Goal: Task Accomplishment & Management: Manage account settings

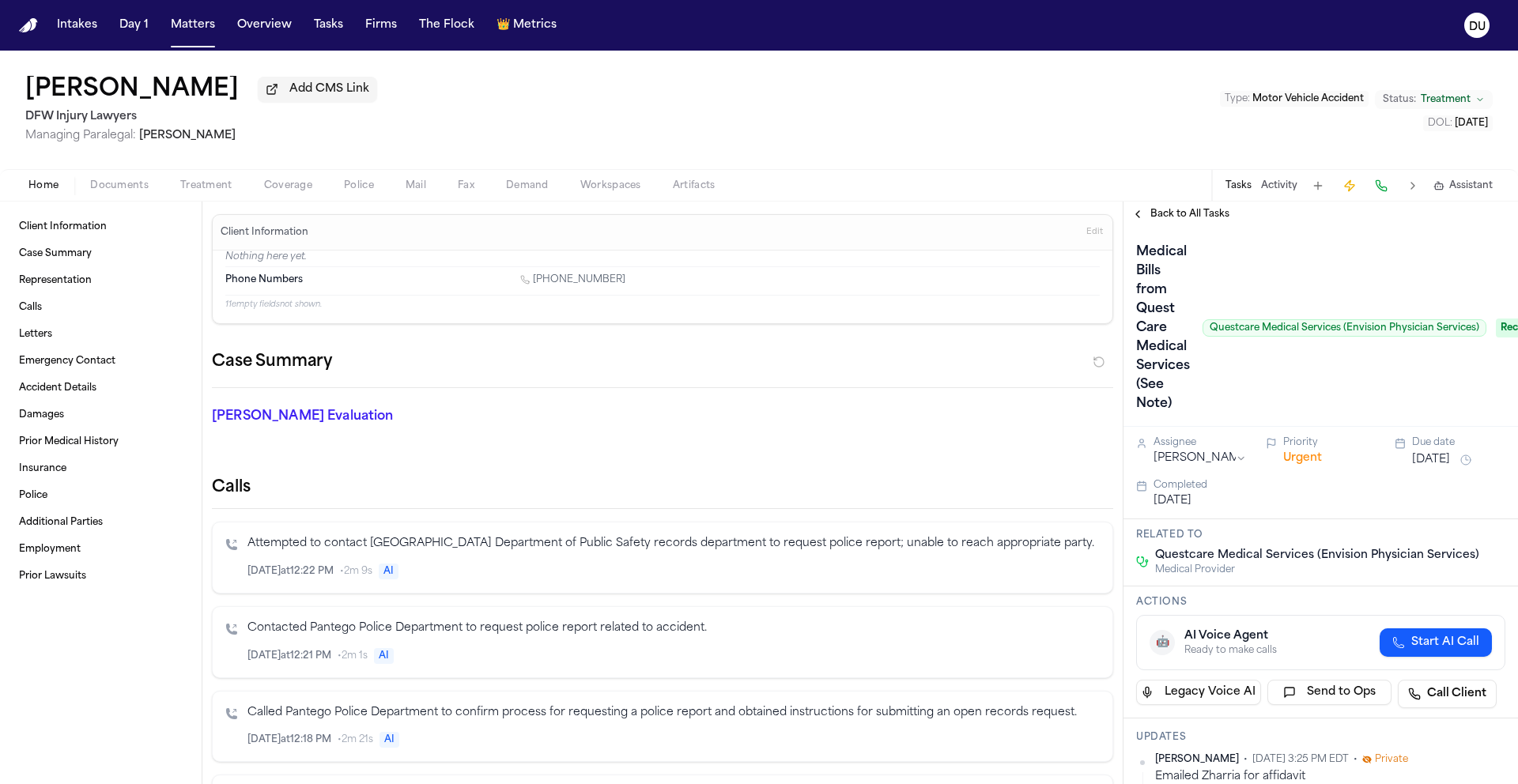
click at [22, 26] on img "Home" at bounding box center [28, 26] width 19 height 15
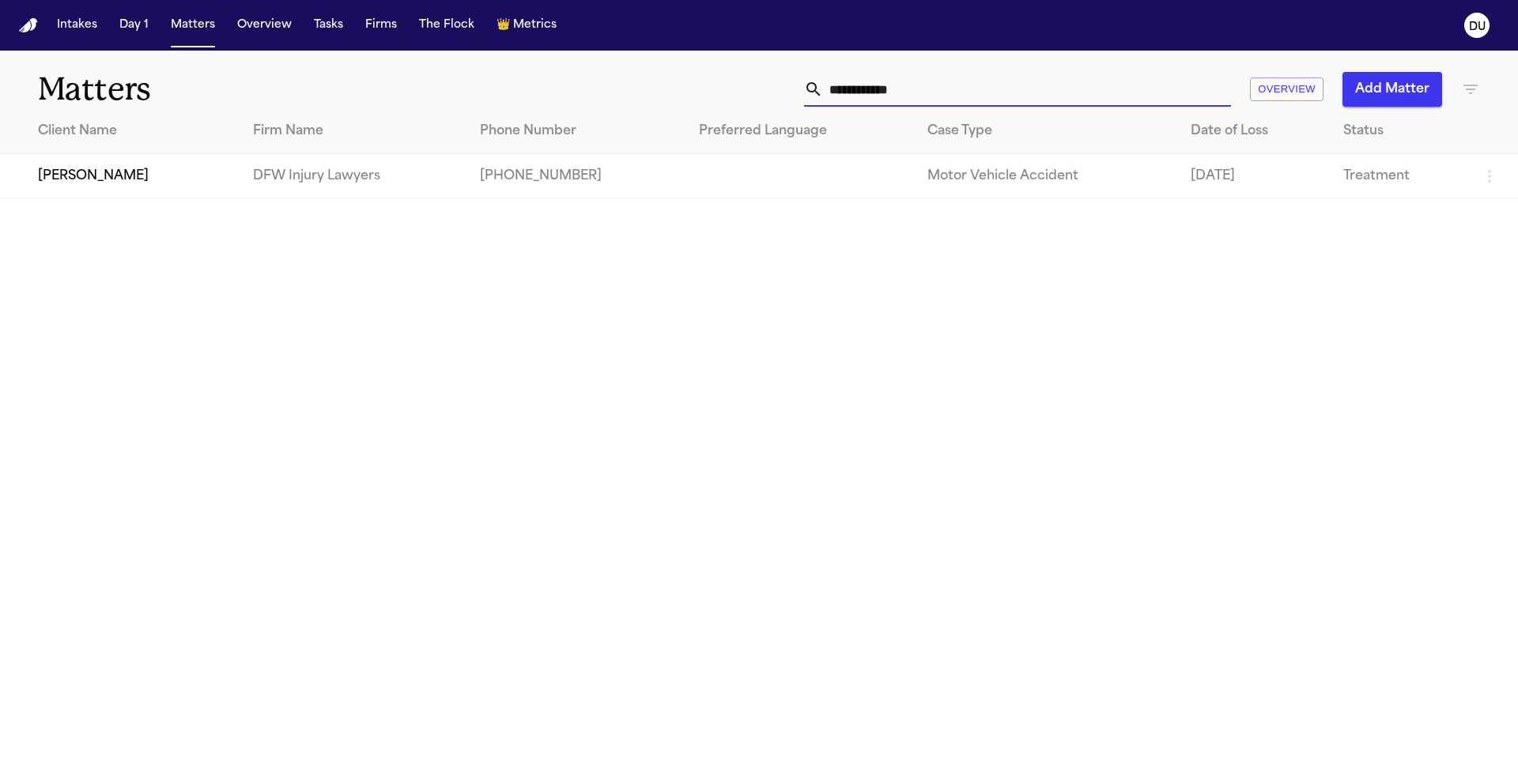
drag, startPoint x: 992, startPoint y: 89, endPoint x: 754, endPoint y: 84, distance: 238.1
click at [754, 84] on div "**********" at bounding box center [969, 89] width 1022 height 35
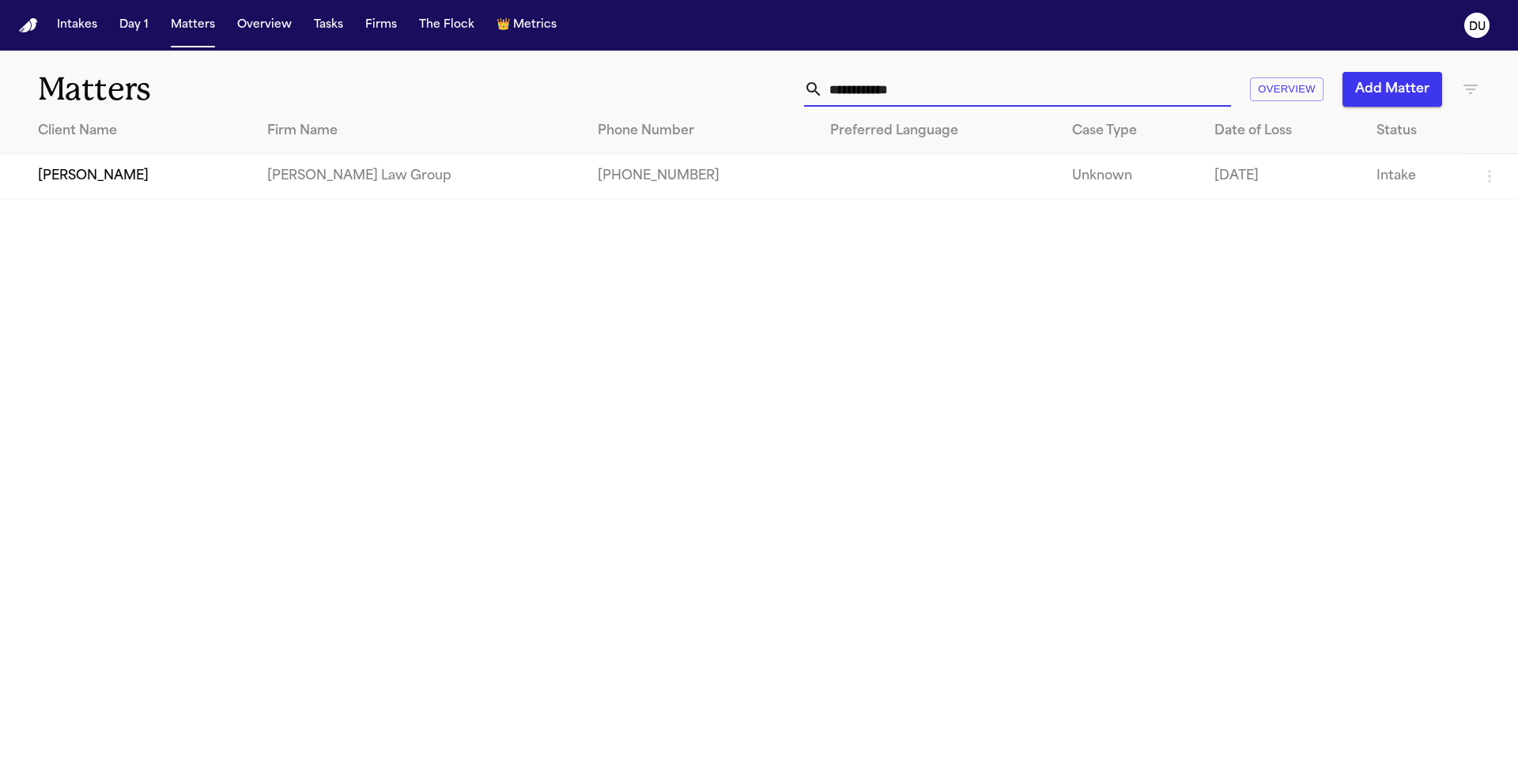
type input "**********"
click at [208, 176] on td "[PERSON_NAME]" at bounding box center [127, 176] width 255 height 45
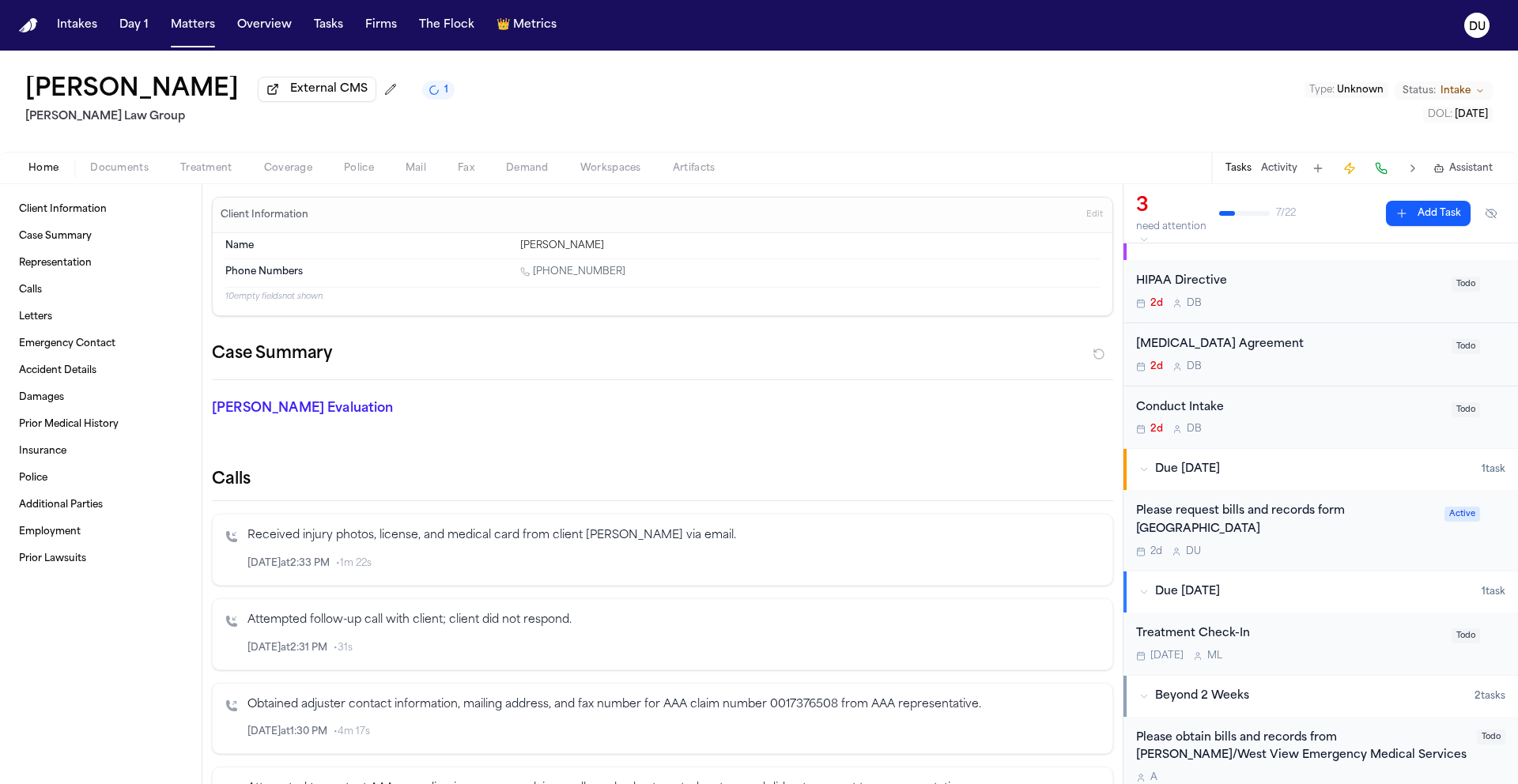
scroll to position [116, 0]
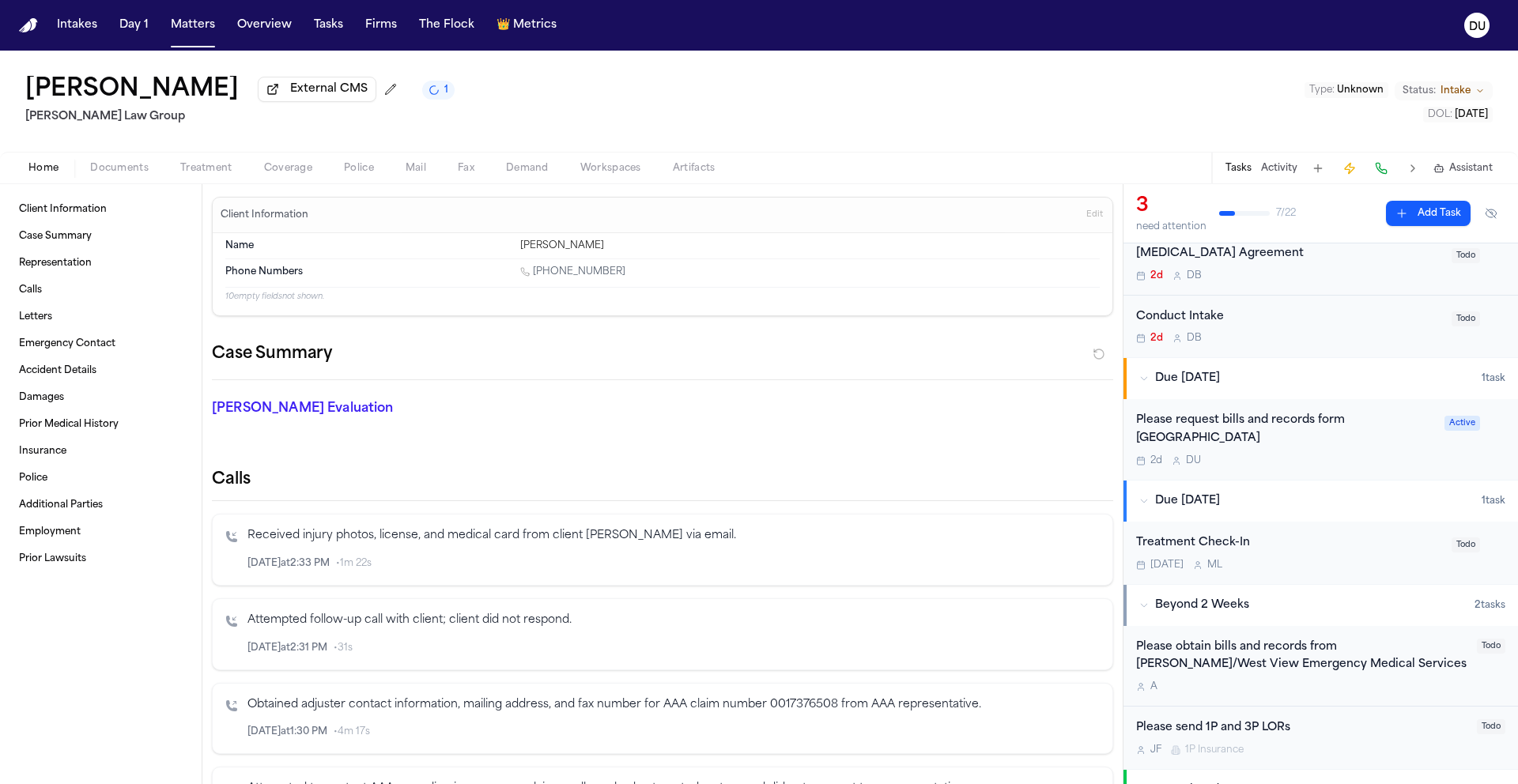
click at [1204, 437] on div "Please request bills and records form [GEOGRAPHIC_DATA]" at bounding box center [1285, 430] width 299 height 36
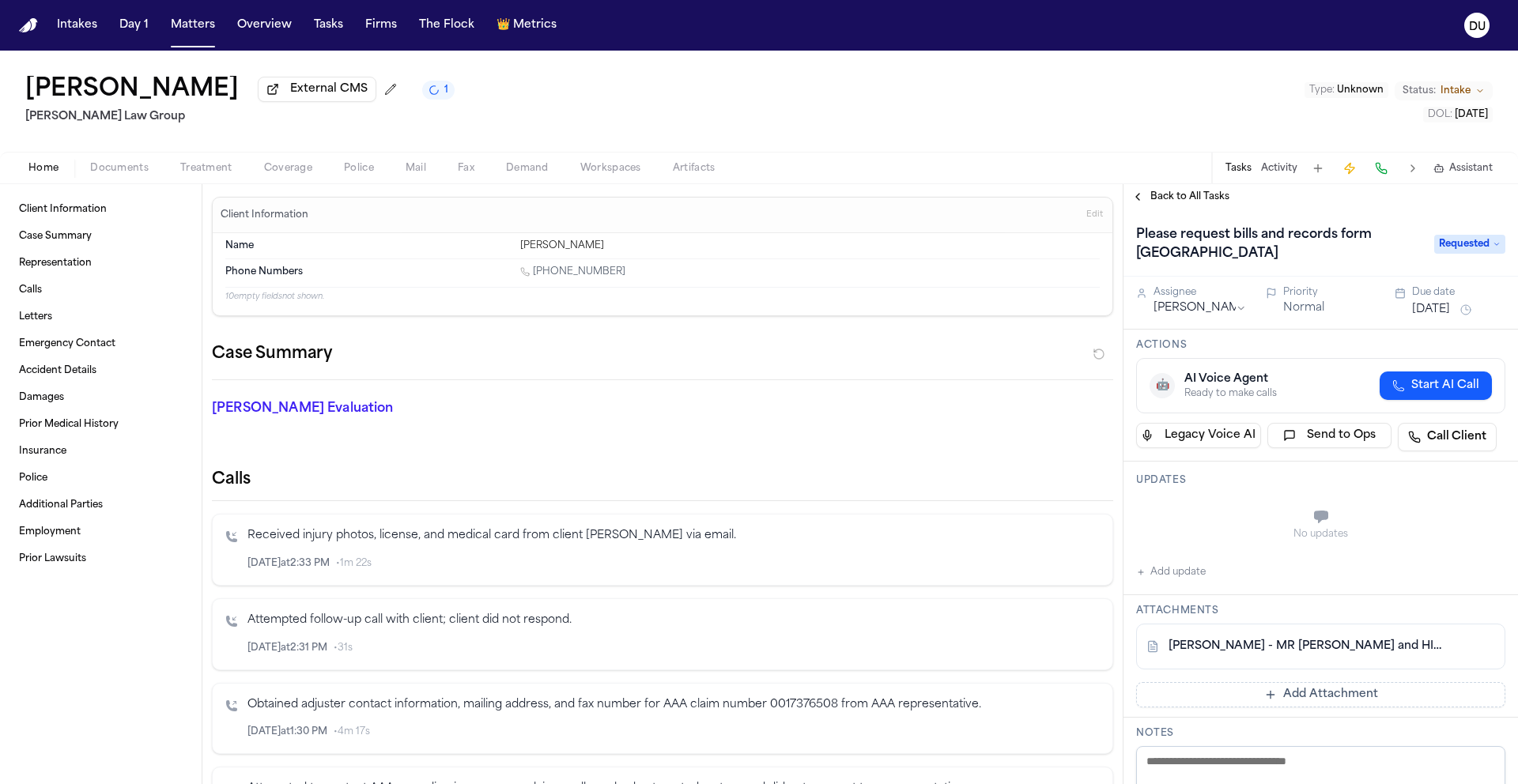
click at [1305, 646] on link "[PERSON_NAME] - MR [PERSON_NAME] and HIPAA Auth to [GEOGRAPHIC_DATA] - [DATE]" at bounding box center [1305, 646] width 273 height 16
click at [111, 171] on span "Documents" at bounding box center [119, 168] width 59 height 12
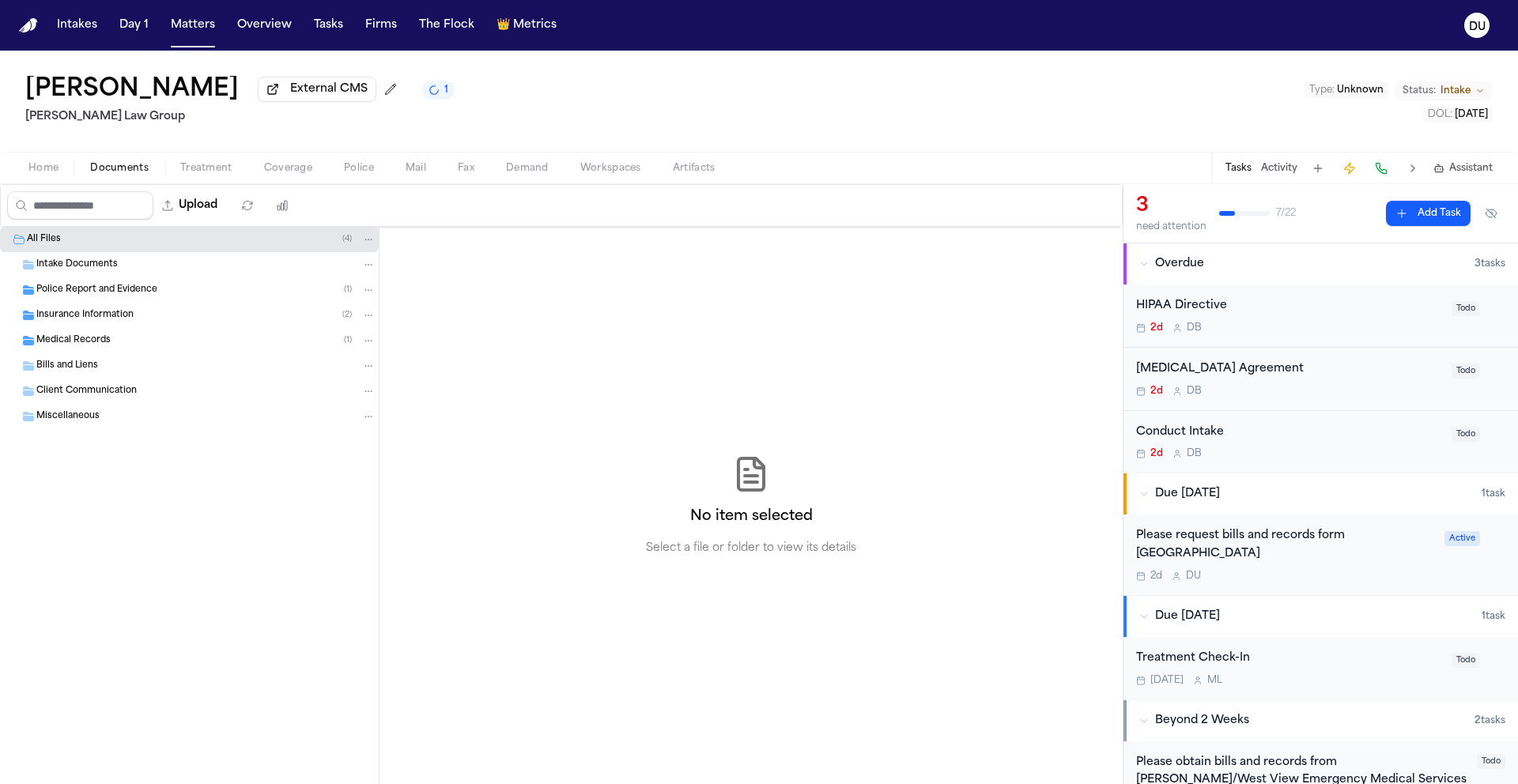
click at [89, 271] on span "Intake Documents" at bounding box center [77, 265] width 81 height 13
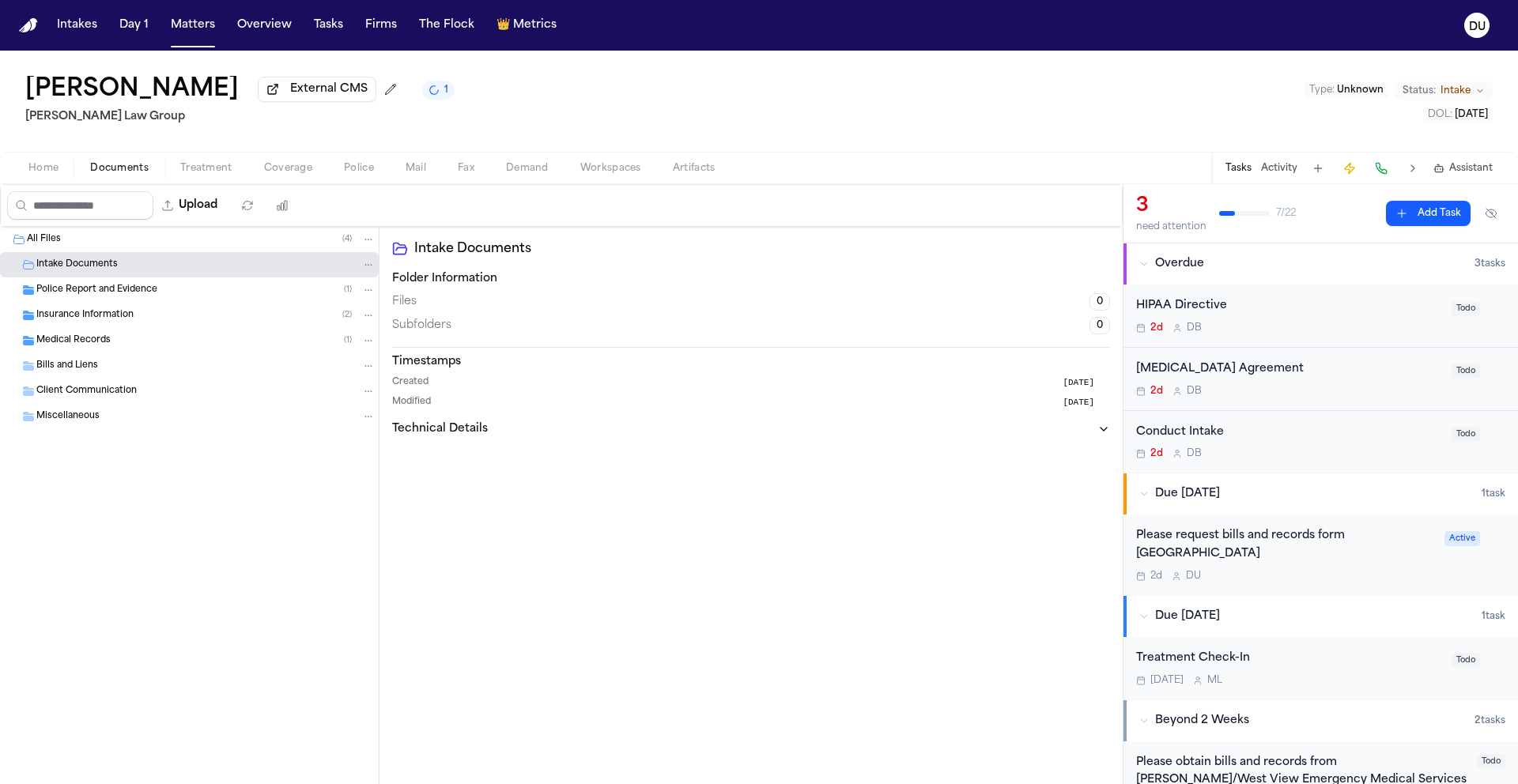
click at [109, 295] on span "Police Report and Evidence" at bounding box center [97, 290] width 121 height 13
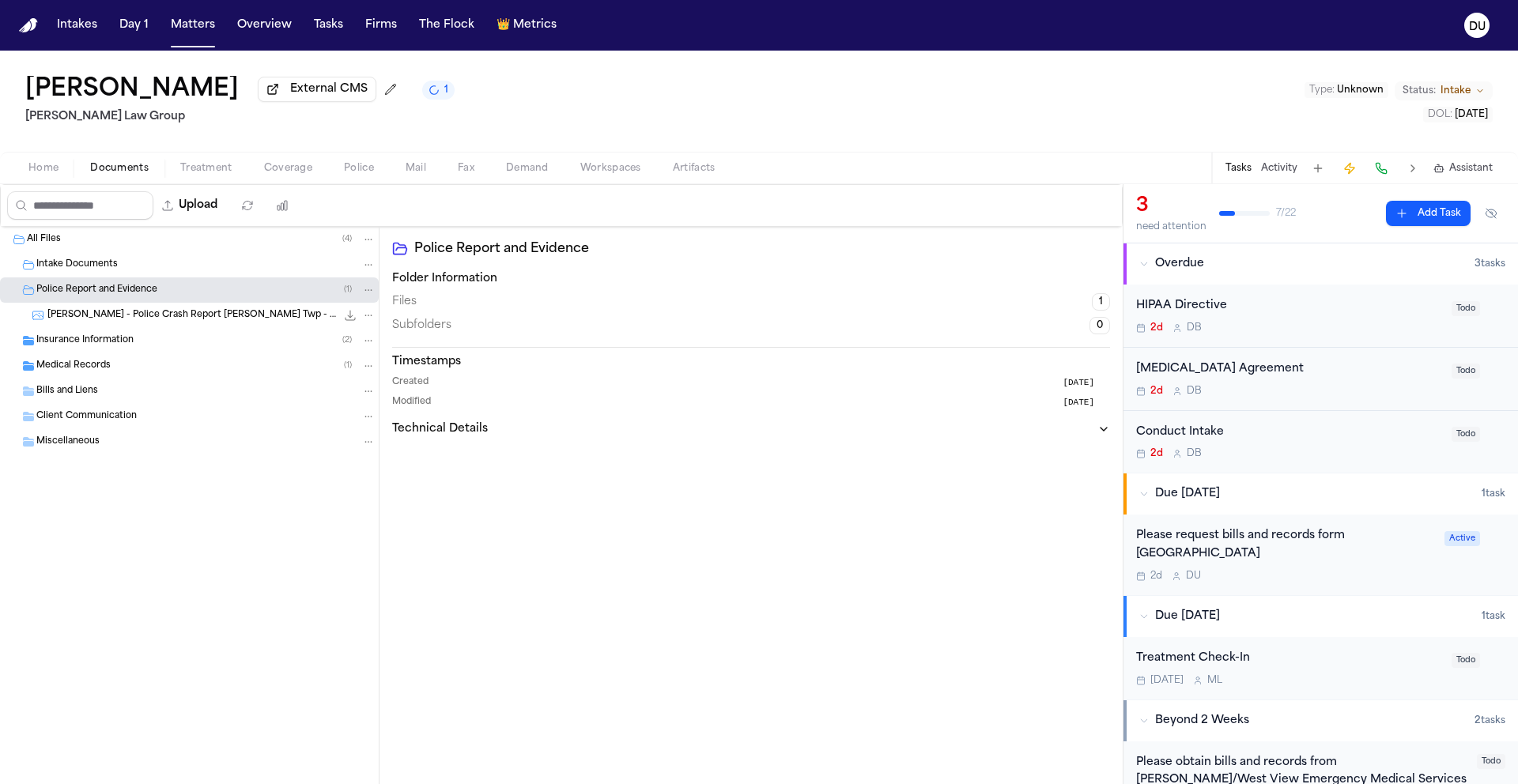
click at [98, 344] on span "Insurance Information" at bounding box center [85, 341] width 98 height 13
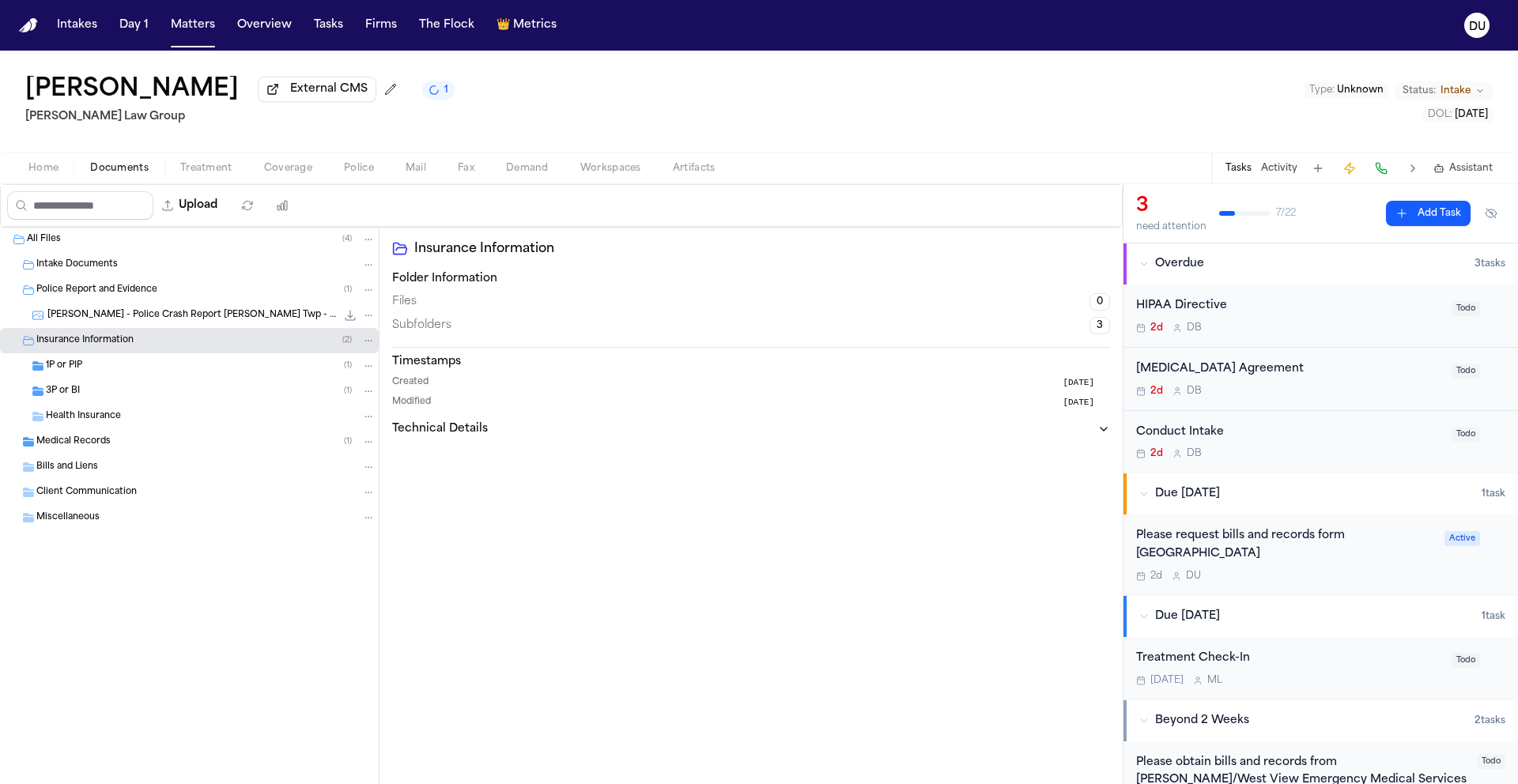
click at [290, 91] on span "External CMS" at bounding box center [329, 88] width 78 height 16
click at [1276, 547] on div "Please request bills and records form [GEOGRAPHIC_DATA]" at bounding box center [1285, 545] width 299 height 36
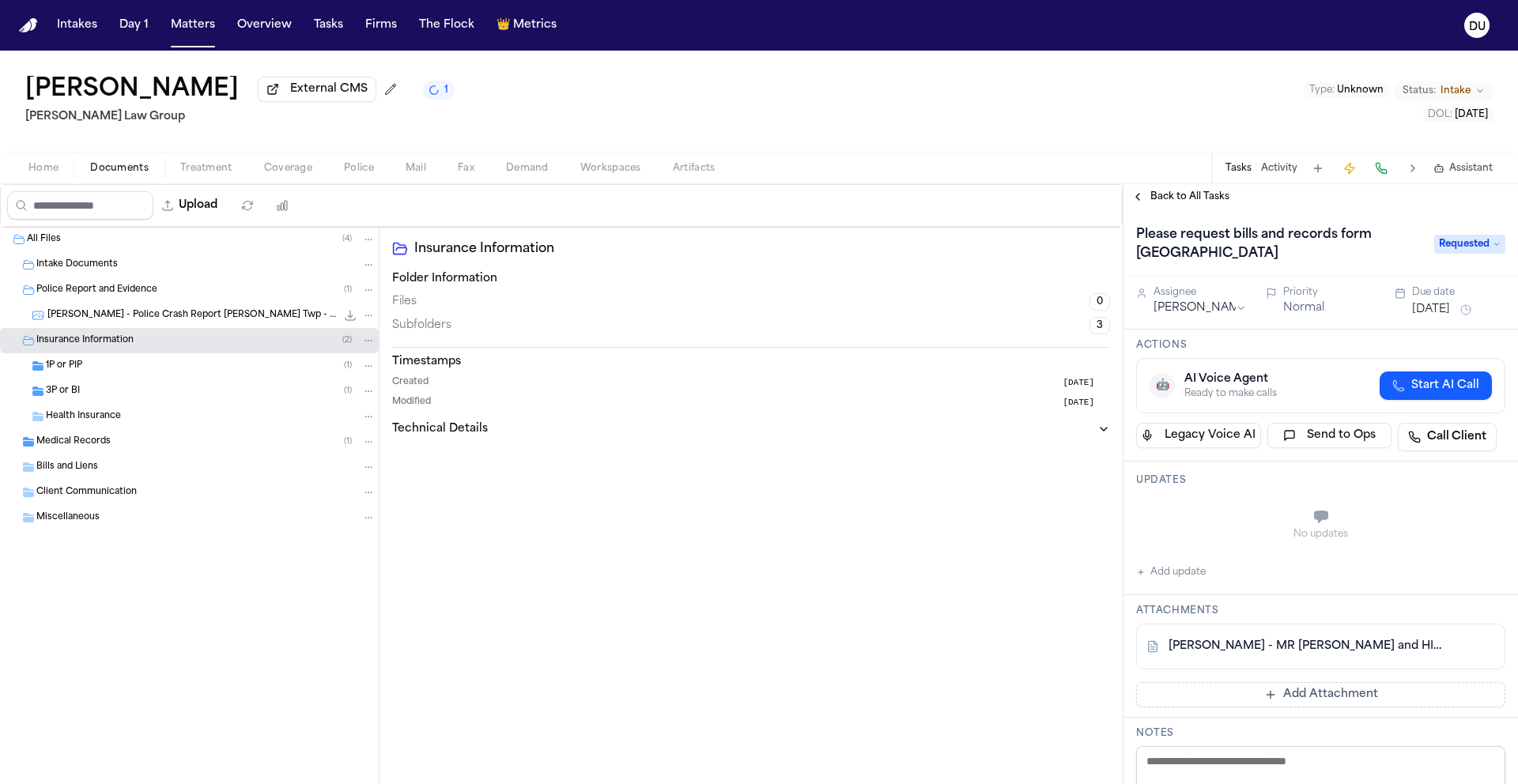
scroll to position [141, 0]
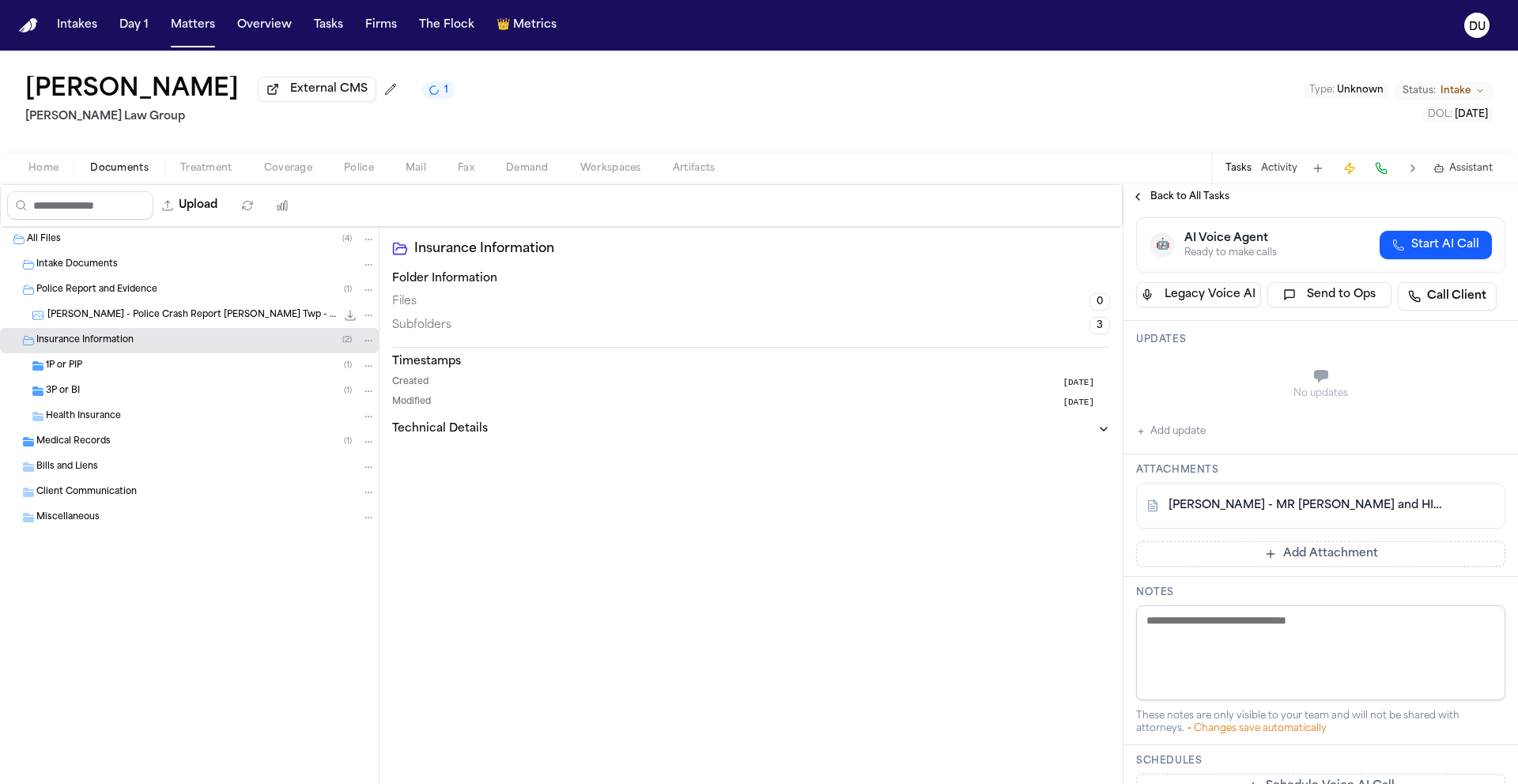
click at [1182, 434] on button "Add update" at bounding box center [1171, 431] width 69 height 19
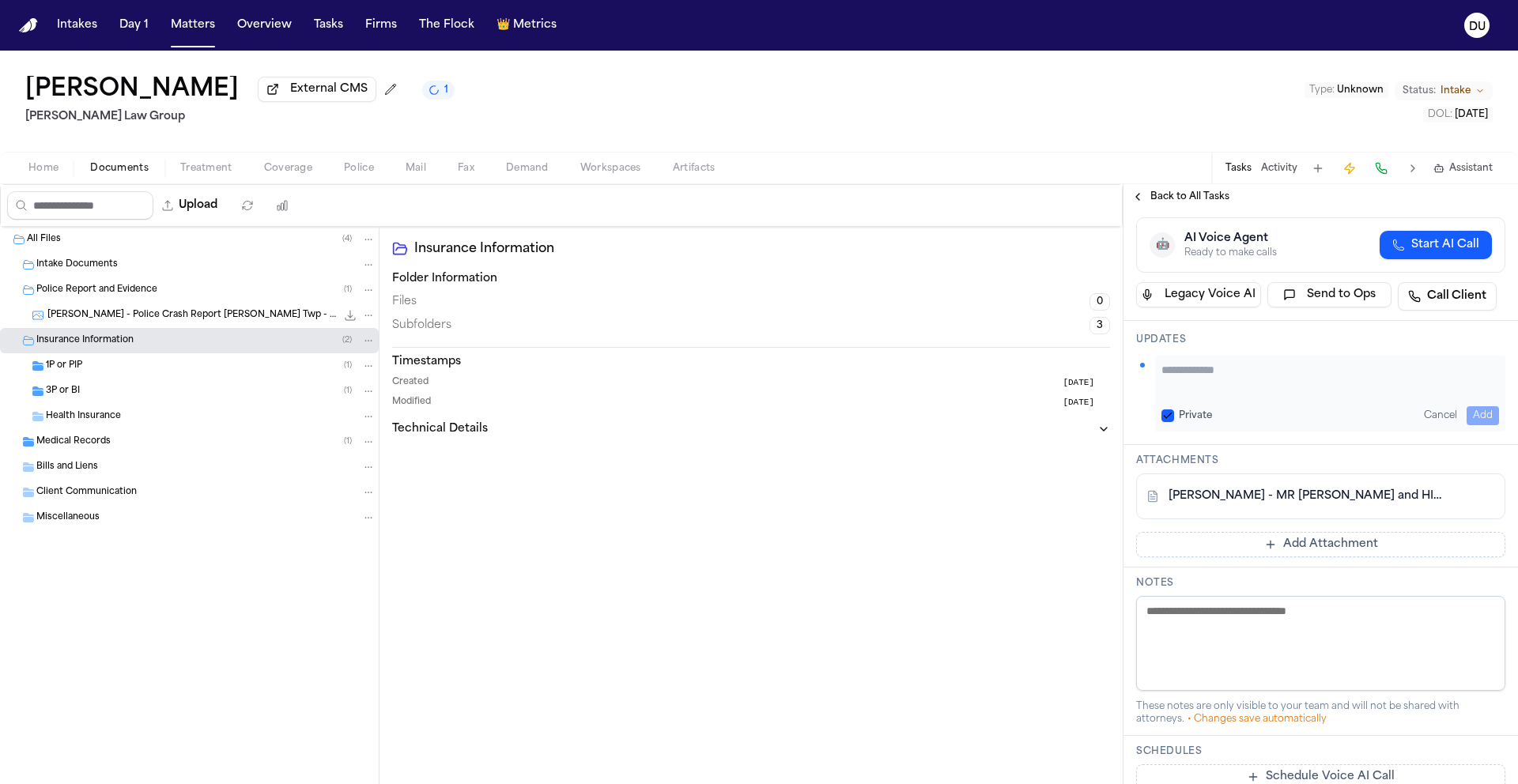
click at [1229, 391] on textarea "Add your update" at bounding box center [1330, 378] width 338 height 31
paste textarea "**********"
type textarea "**********"
click at [1467, 413] on button "Add" at bounding box center [1482, 415] width 32 height 19
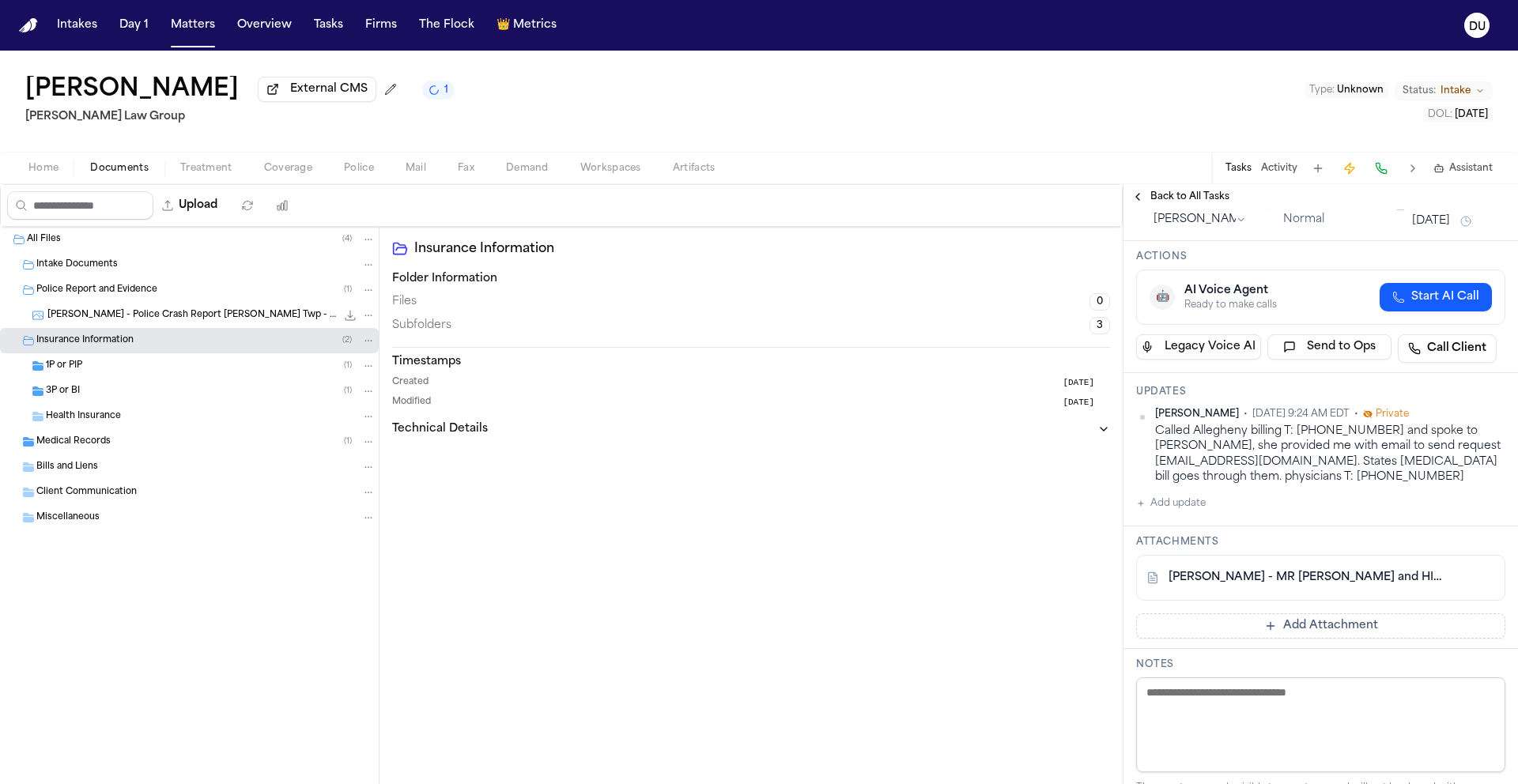
scroll to position [0, 0]
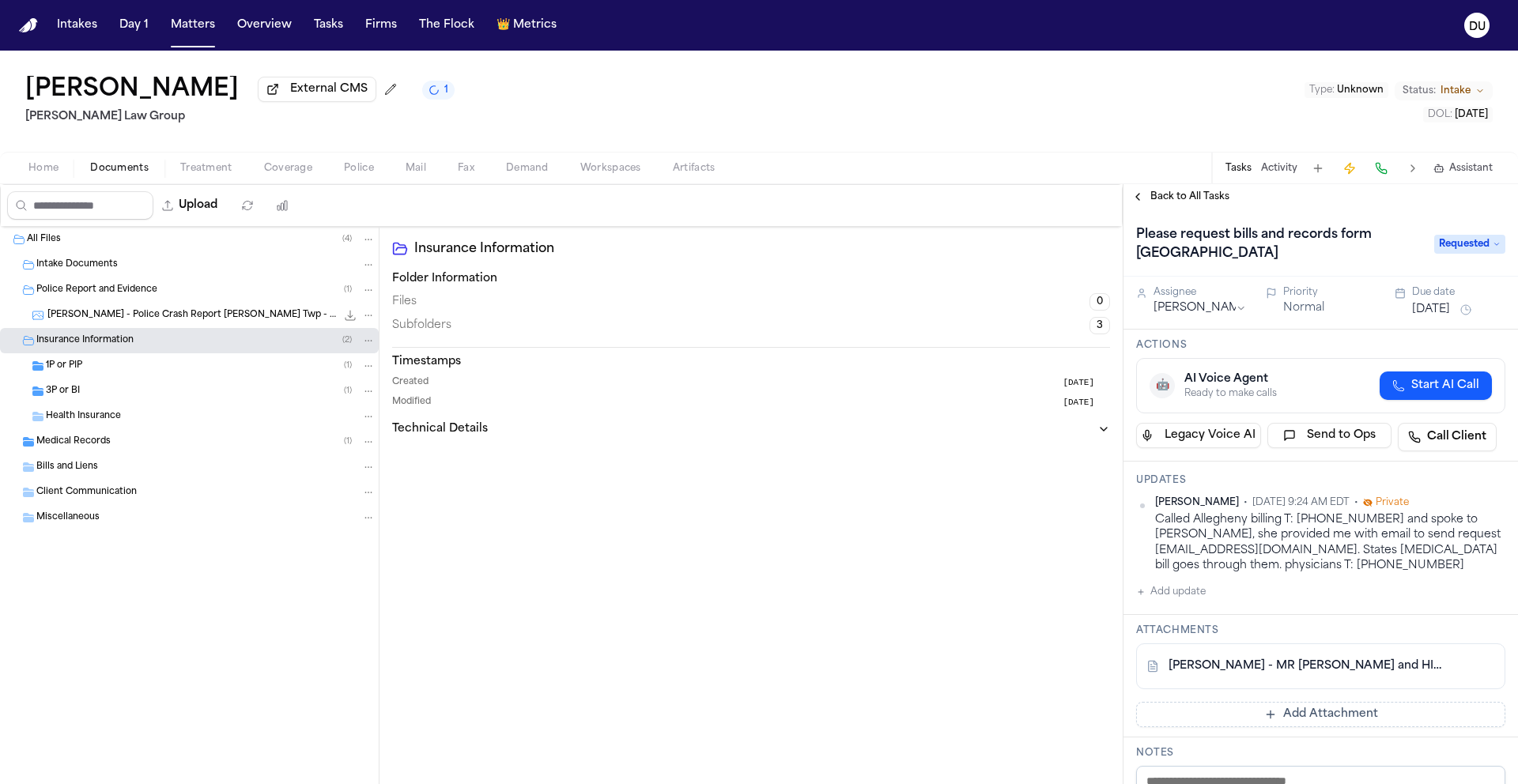
click at [1222, 705] on button "Add Attachment" at bounding box center [1320, 715] width 369 height 26
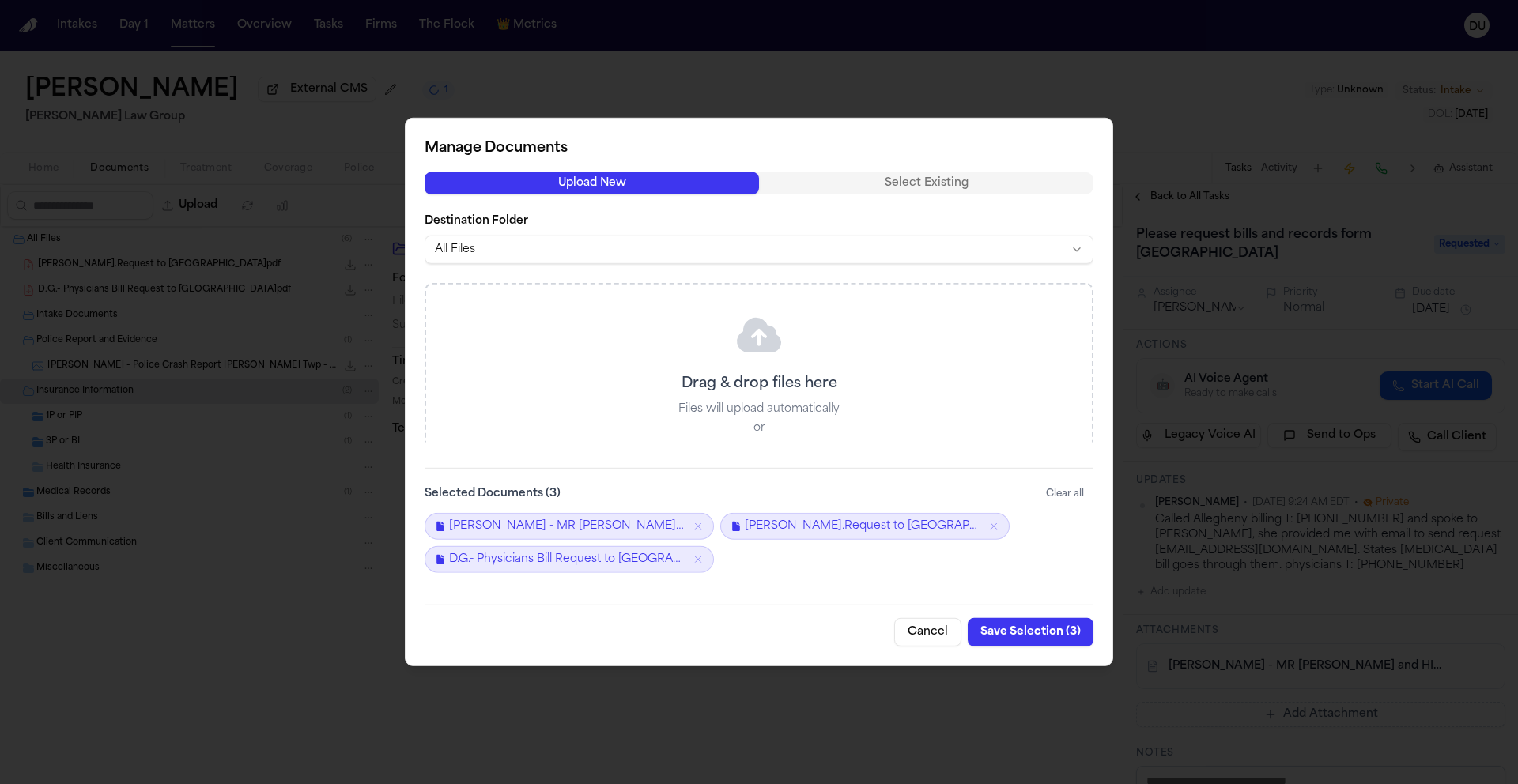
click at [1027, 632] on button "Save Selection ( 3 )" at bounding box center [1031, 632] width 126 height 28
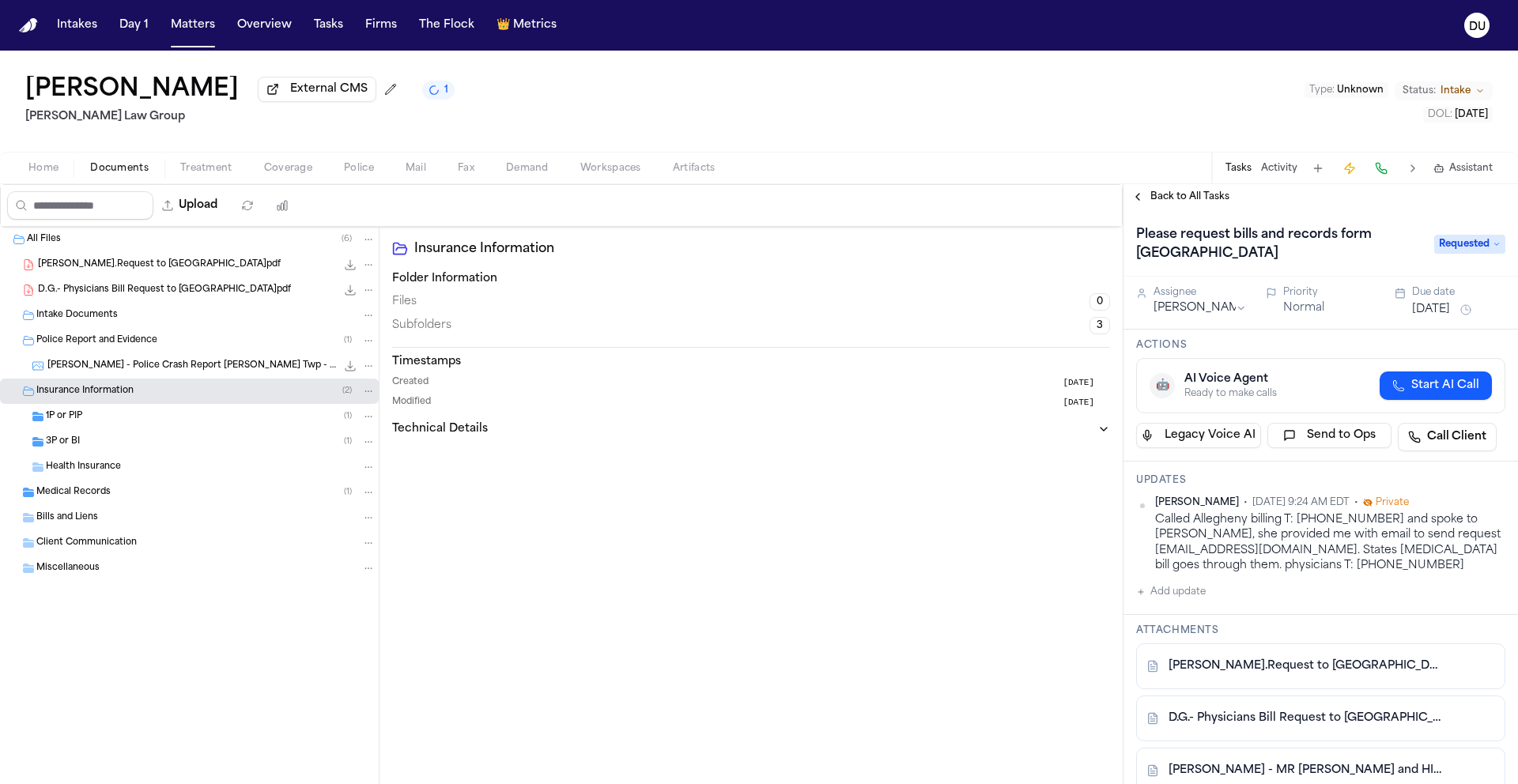
click at [1159, 202] on span "Back to All Tasks" at bounding box center [1190, 196] width 79 height 12
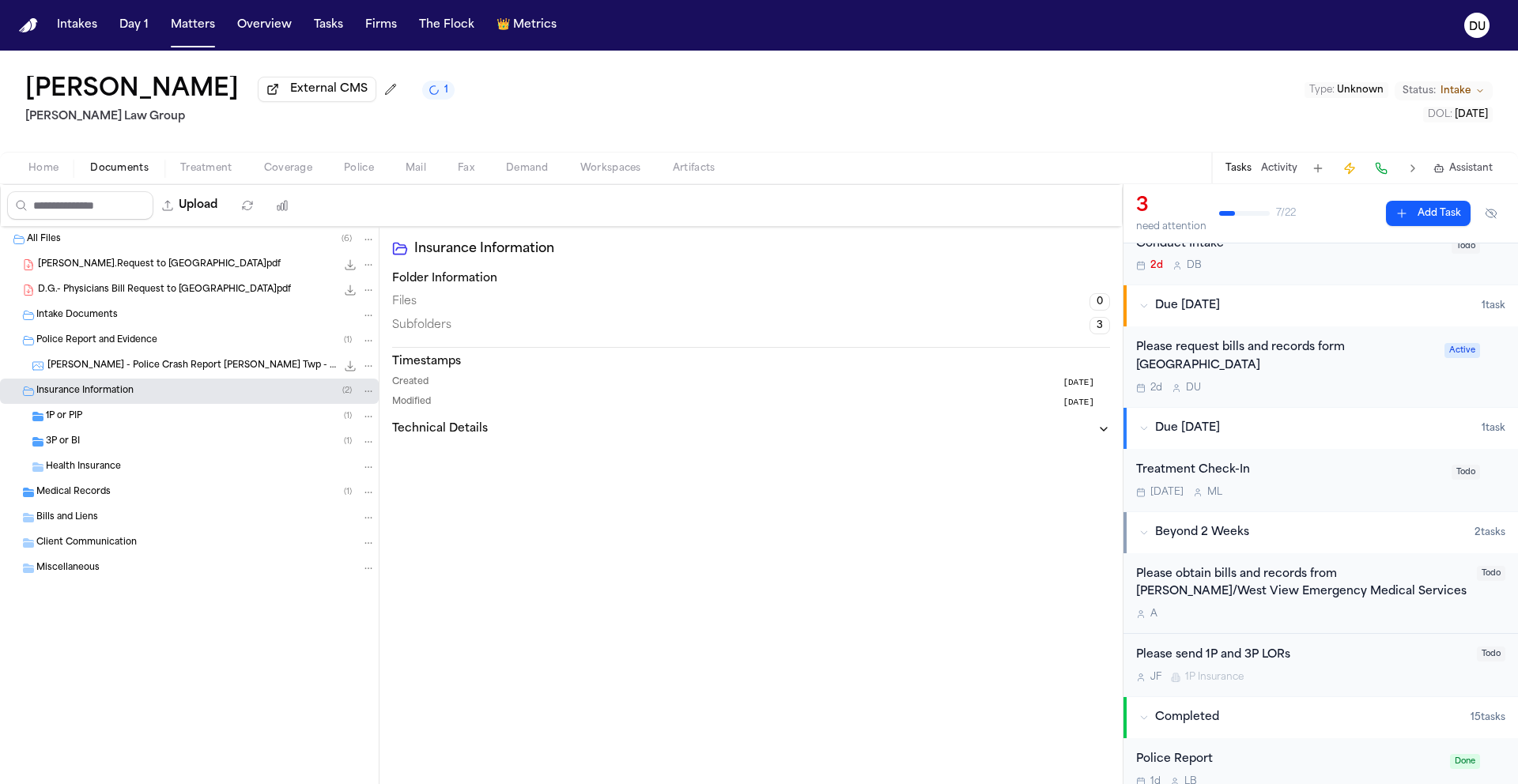
scroll to position [174, 0]
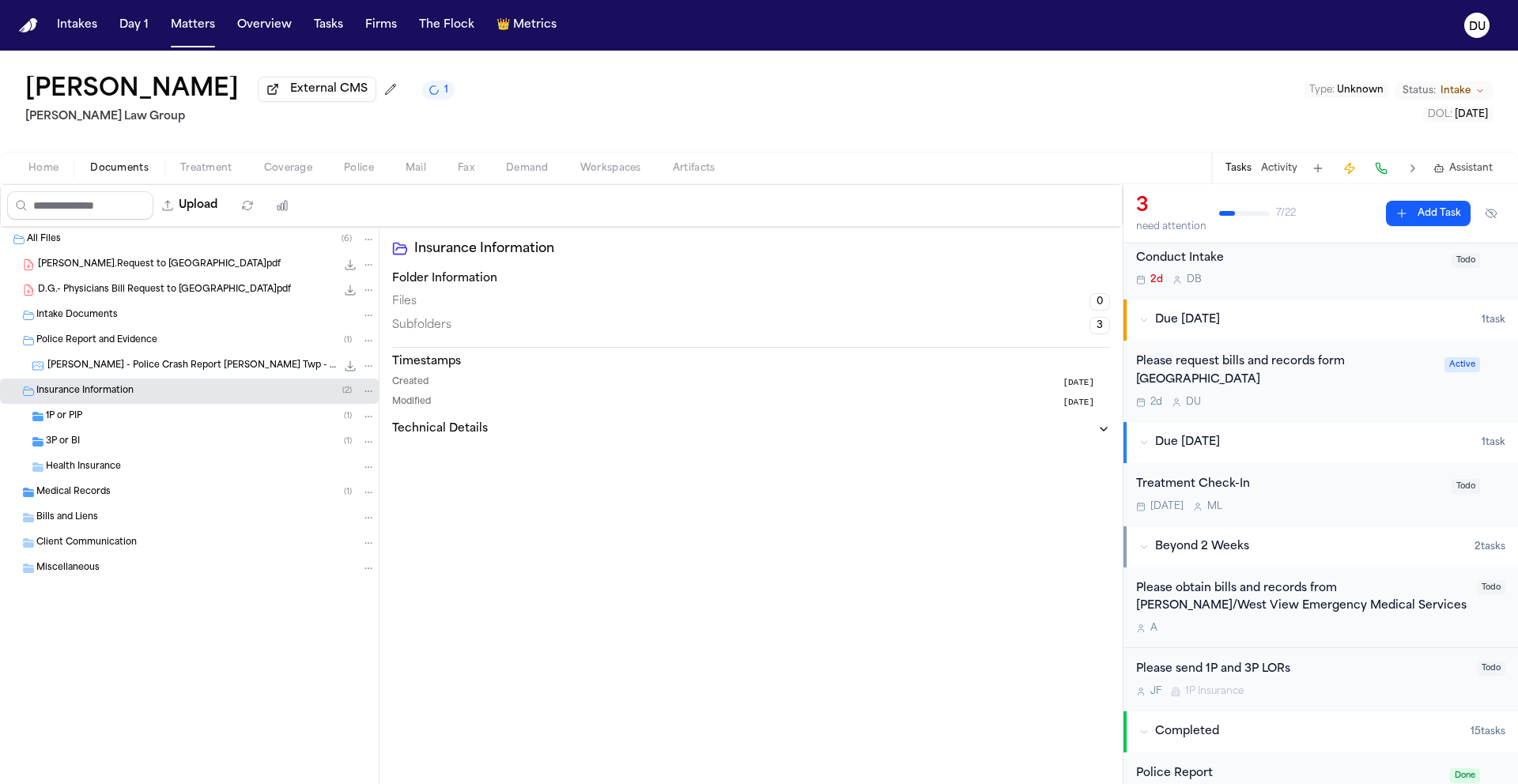
click at [1280, 596] on div "Please obtain bills and records from [PERSON_NAME]/West View Emergency Medical …" at bounding box center [1301, 598] width 331 height 36
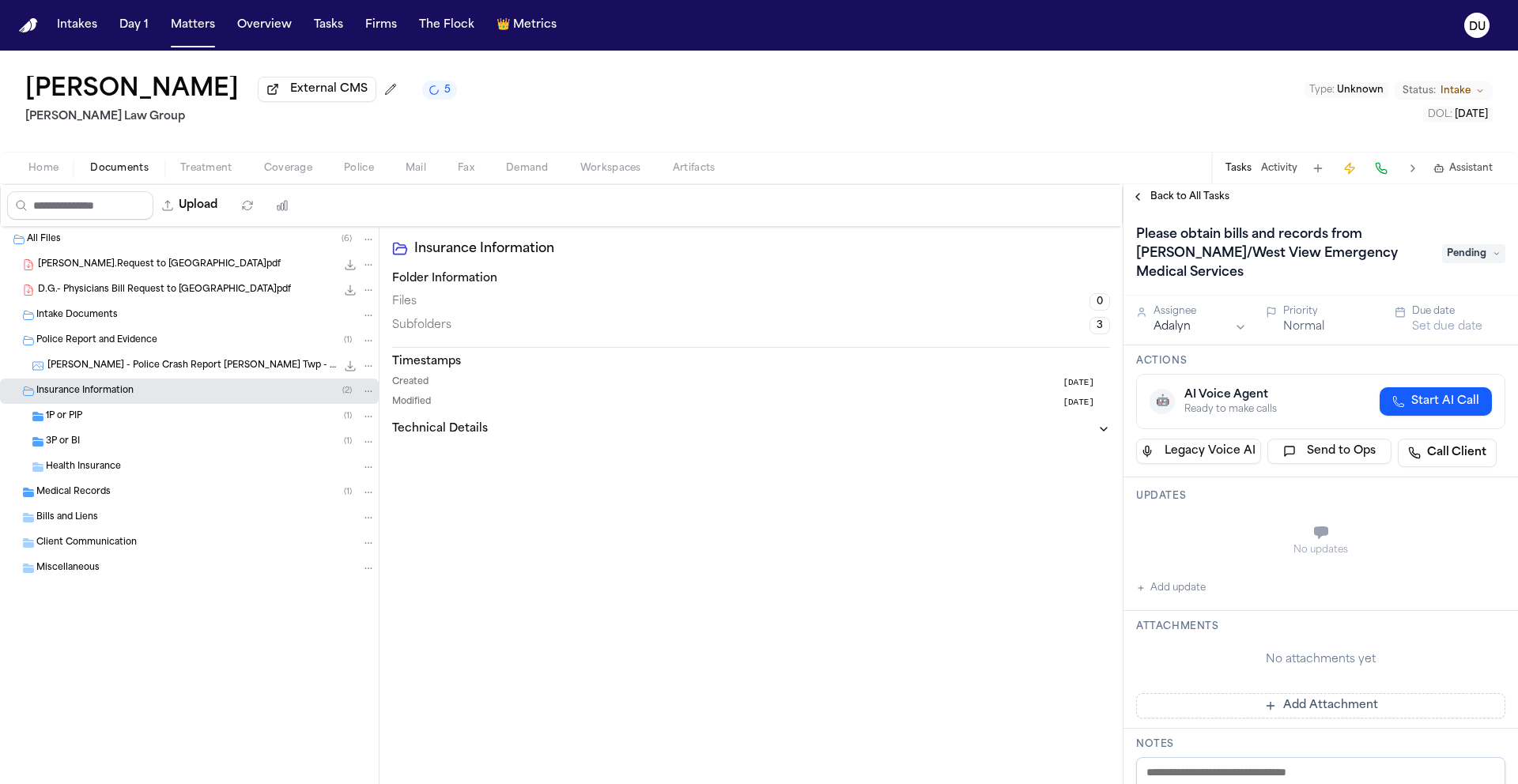
click at [1280, 269] on h1 "Please obtain bills and records from [PERSON_NAME]/West View Emergency Medical …" at bounding box center [1281, 254] width 303 height 63
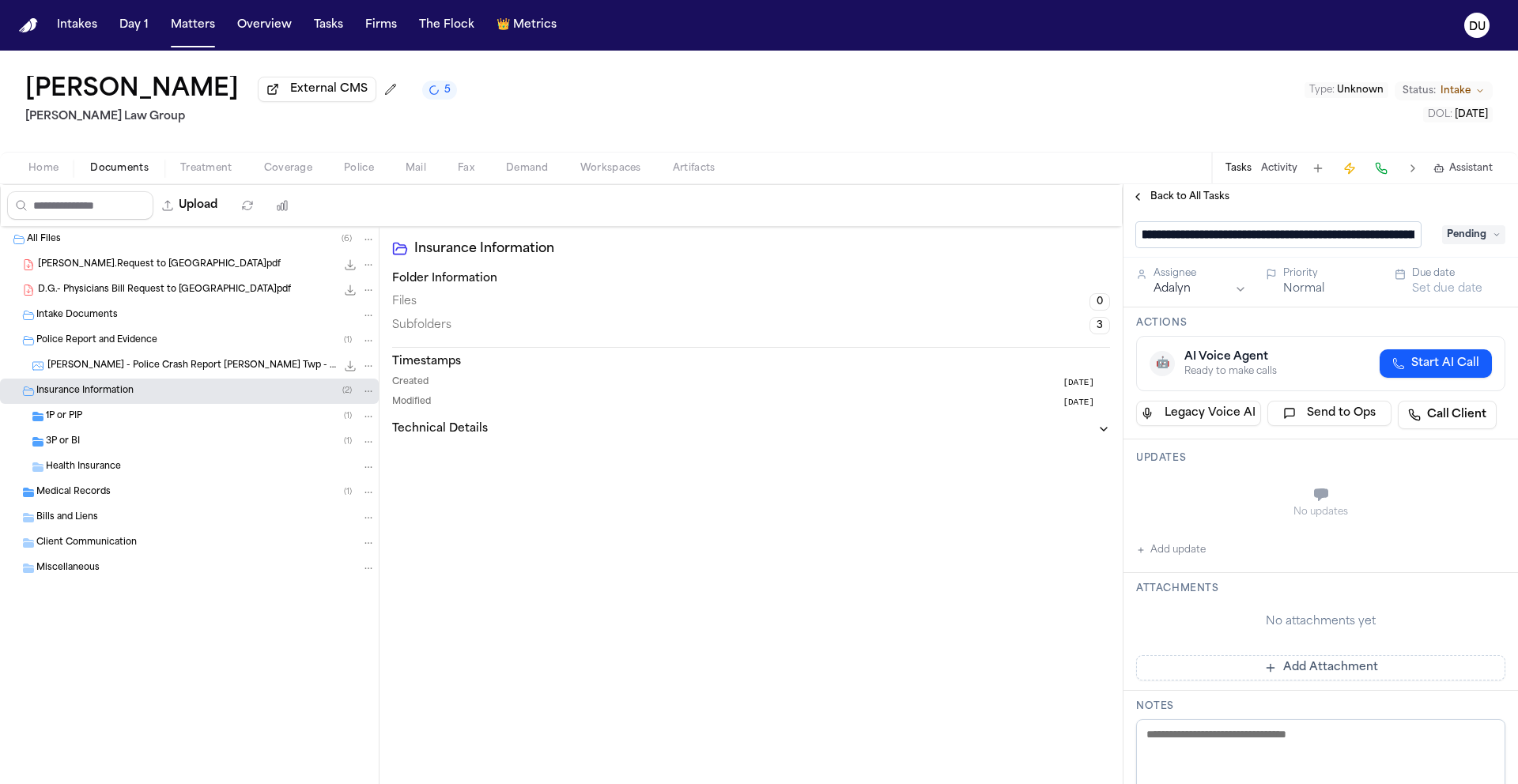
scroll to position [0, 26]
drag, startPoint x: 1414, startPoint y: 241, endPoint x: 1347, endPoint y: 241, distance: 67.0
click at [1347, 241] on input "**********" at bounding box center [1278, 235] width 285 height 26
